Goal: Task Accomplishment & Management: Use online tool/utility

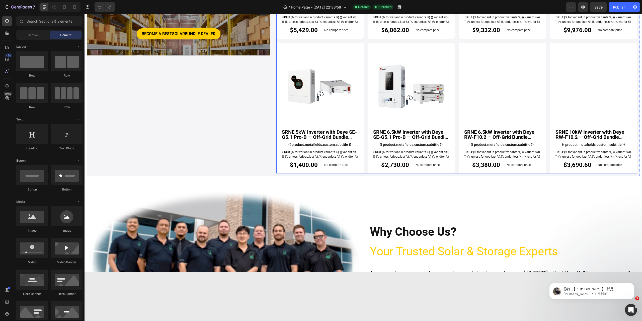
scroll to position [1003, 0]
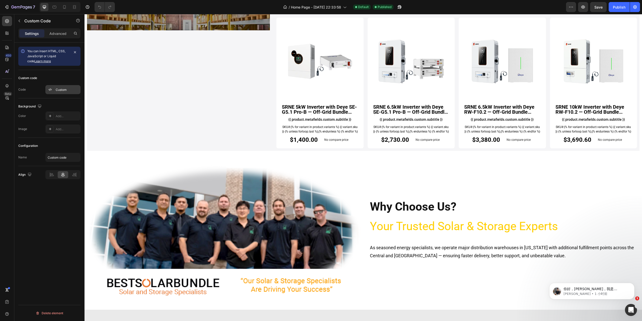
click at [60, 90] on div "Custom" at bounding box center [68, 90] width 24 height 5
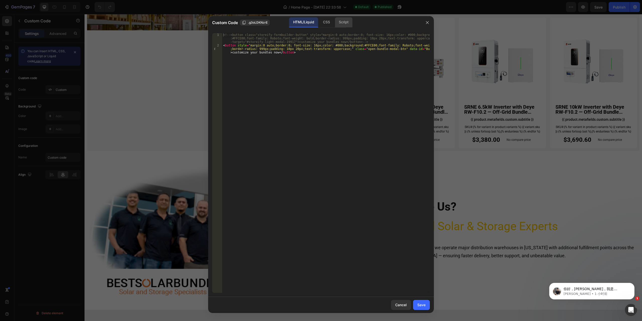
click at [347, 23] on div "Script" at bounding box center [344, 22] width 18 height 10
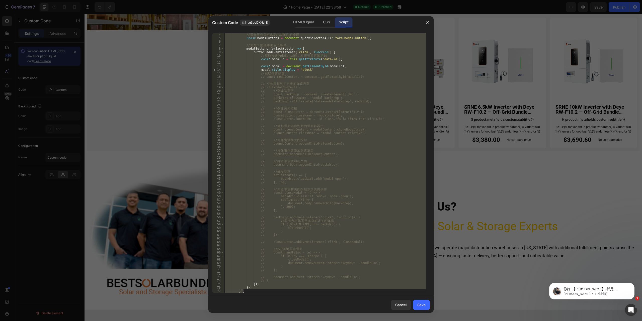
scroll to position [0, 0]
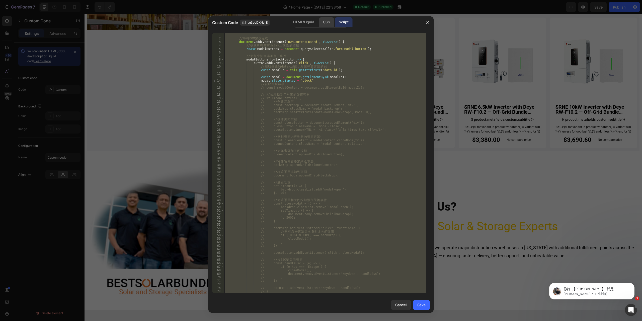
click at [323, 20] on div "CSS" at bounding box center [326, 22] width 15 height 10
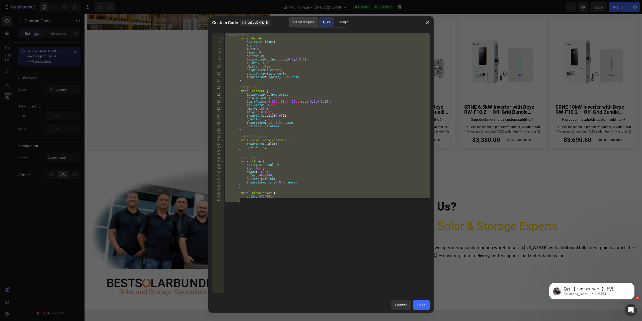
click at [307, 21] on div "HTML/Liquid" at bounding box center [303, 22] width 29 height 10
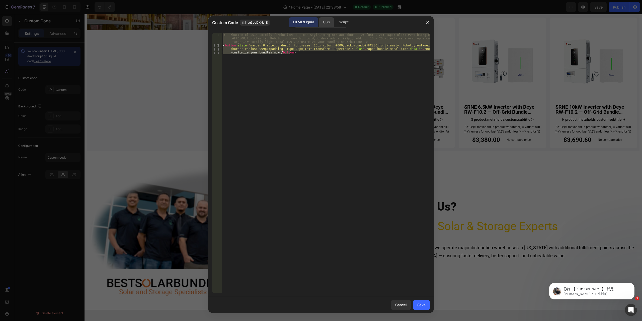
click at [327, 21] on div "CSS" at bounding box center [326, 22] width 15 height 10
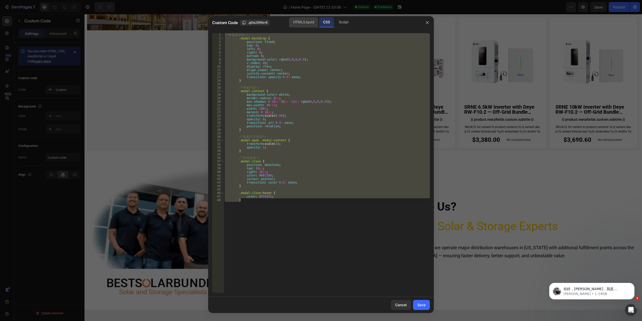
click at [309, 21] on div "HTML/Liquid" at bounding box center [303, 22] width 29 height 10
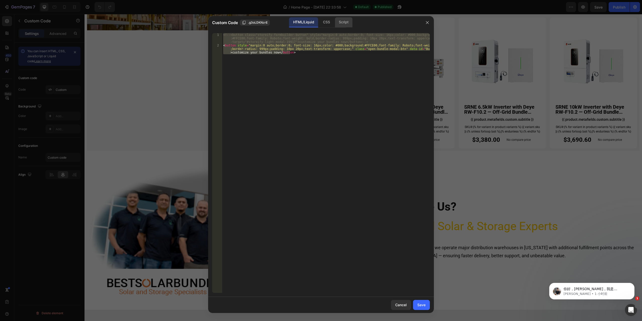
click at [350, 21] on div "Script" at bounding box center [344, 22] width 18 height 10
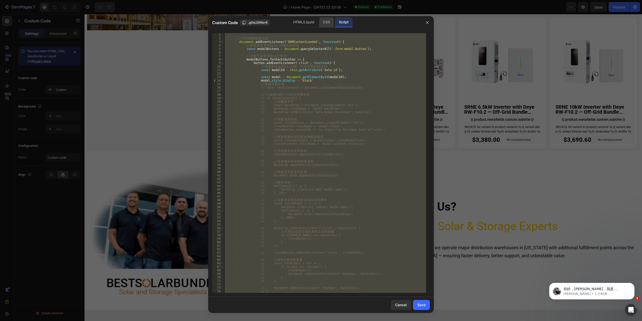
click at [326, 23] on div "CSS" at bounding box center [326, 22] width 15 height 10
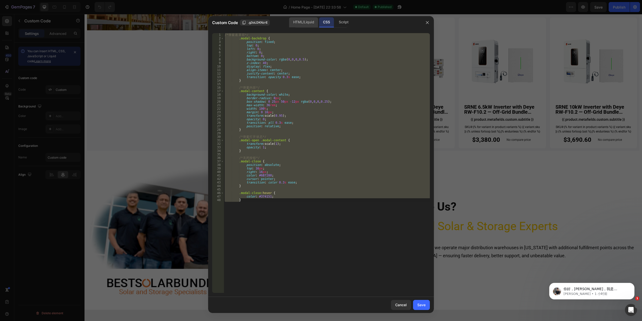
click at [299, 24] on div "HTML/Liquid" at bounding box center [303, 22] width 29 height 10
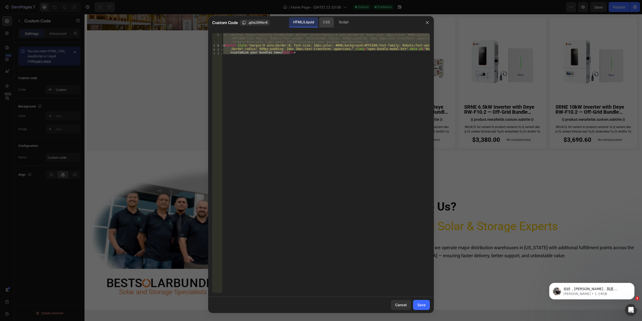
click at [324, 24] on div "CSS" at bounding box center [326, 22] width 15 height 10
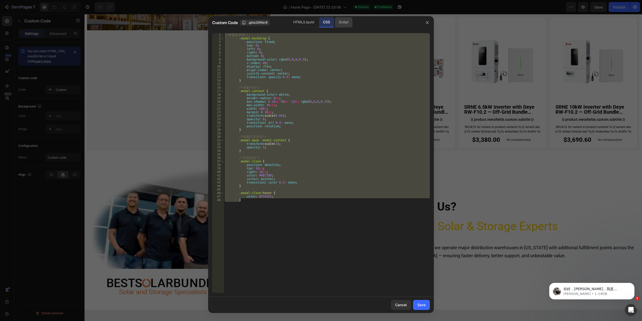
click at [339, 22] on div "Script" at bounding box center [344, 22] width 18 height 10
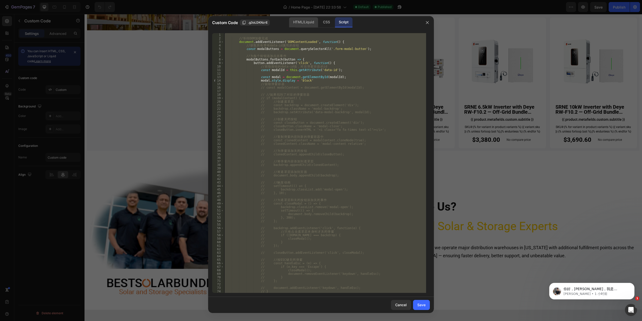
click at [301, 22] on div "HTML/Liquid" at bounding box center [303, 22] width 29 height 10
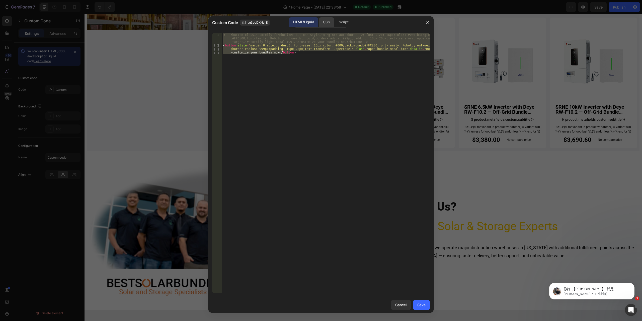
click at [323, 22] on div "CSS" at bounding box center [326, 22] width 15 height 10
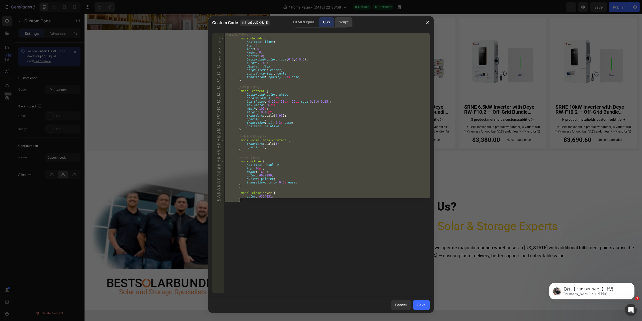
click at [349, 22] on div "Script" at bounding box center [344, 22] width 18 height 10
